Goal: Register for event/course

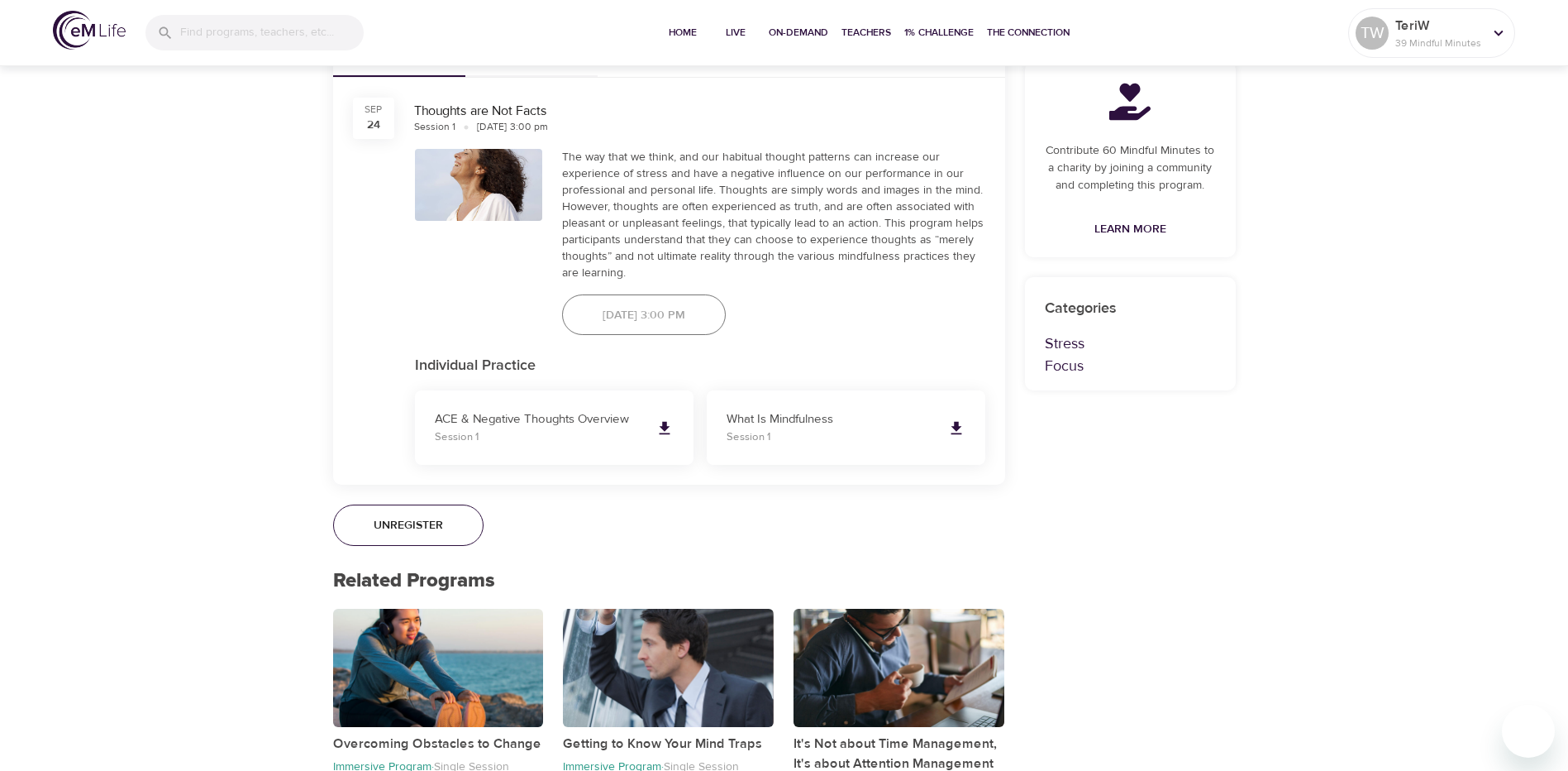
scroll to position [610, 0]
